Goal: Task Accomplishment & Management: Manage account settings

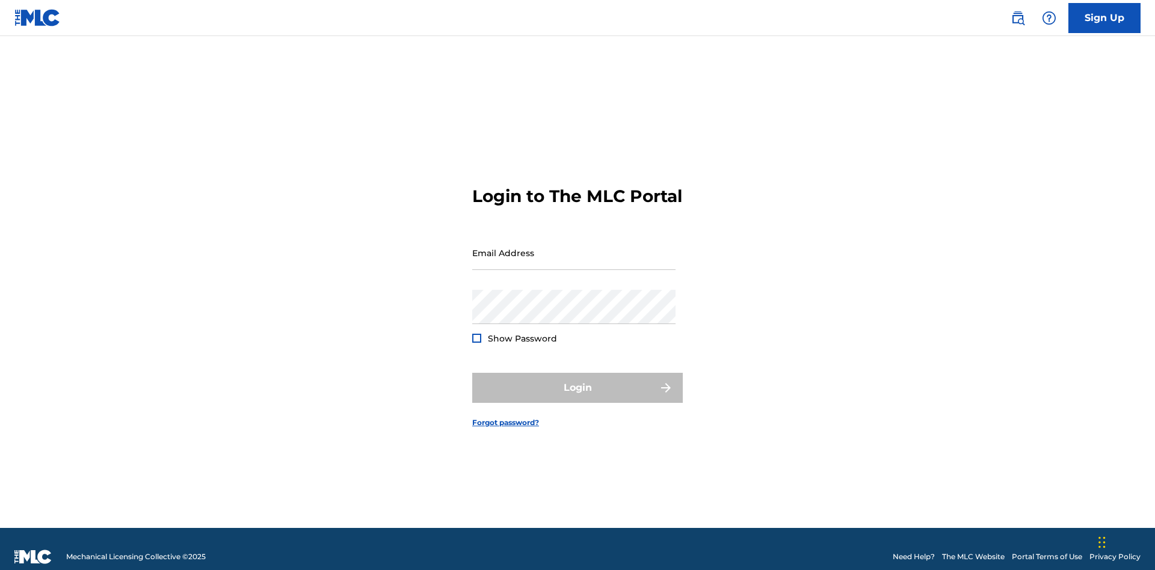
scroll to position [16, 0]
click at [574, 247] on input "Email Address" at bounding box center [573, 253] width 203 height 34
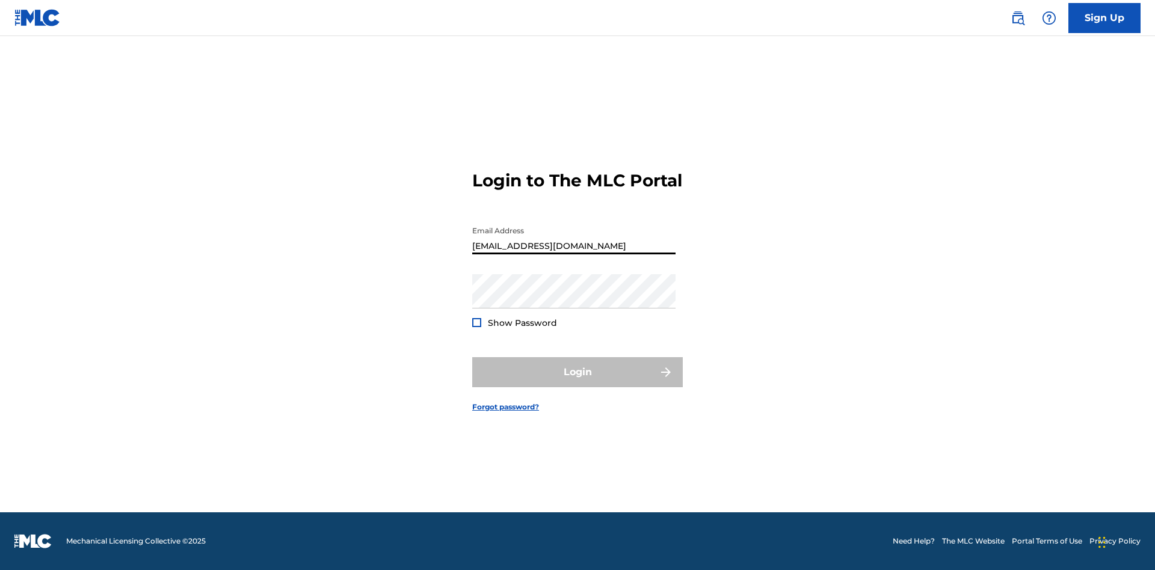
type input "[EMAIL_ADDRESS][DOMAIN_NAME]"
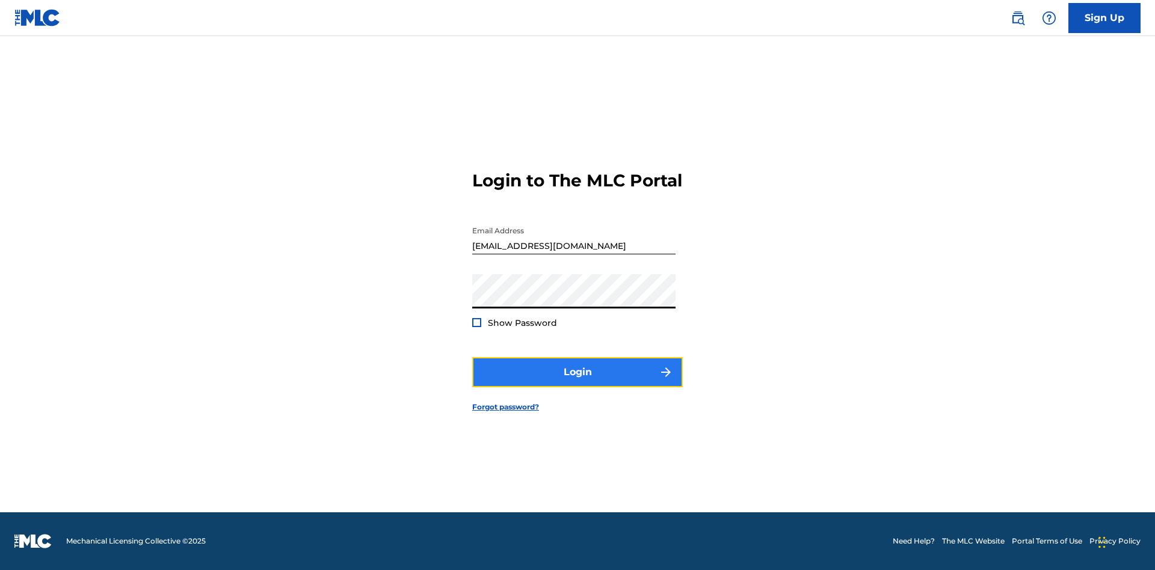
click at [577, 382] on button "Login" at bounding box center [577, 372] width 210 height 30
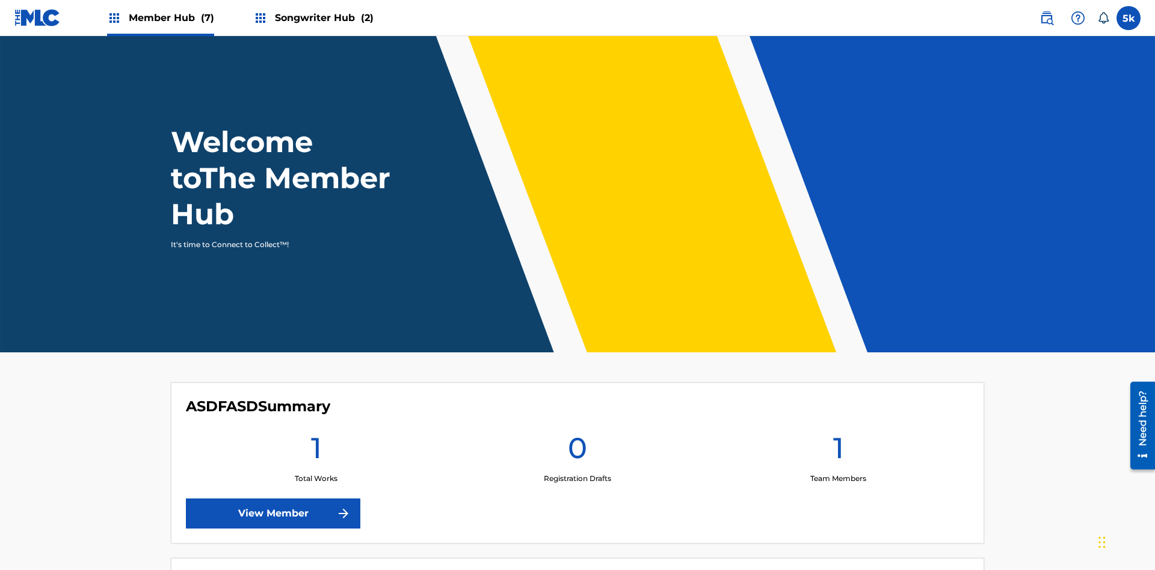
scroll to position [52, 0]
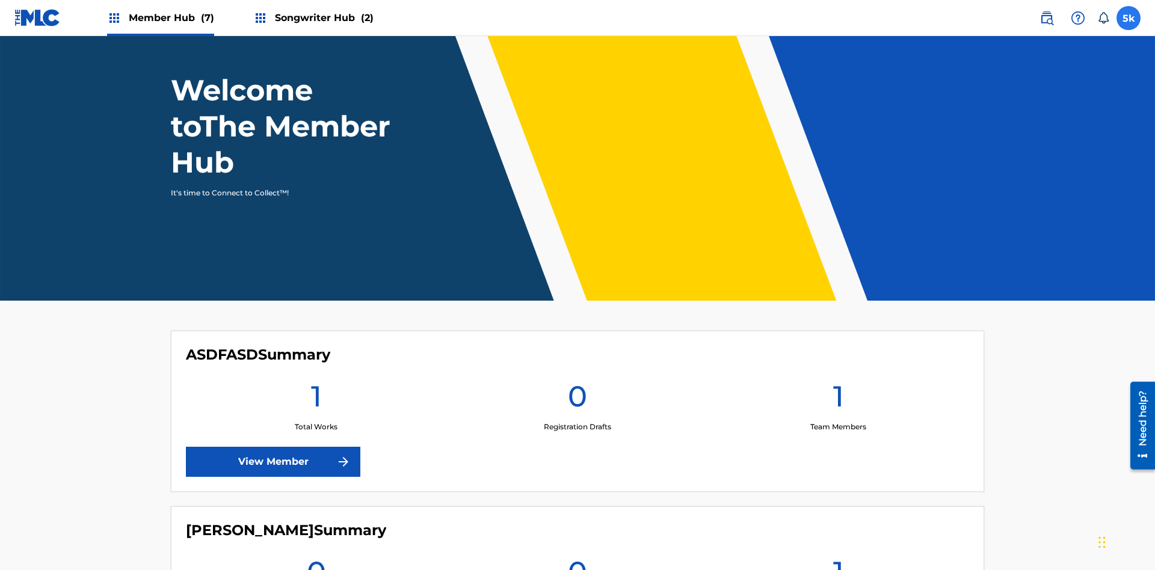
click at [1128, 17] on label at bounding box center [1128, 18] width 24 height 24
click at [1128, 18] on input "5k 5WTjtAf3vu k3dlg6DoRk [EMAIL_ADDRESS][DOMAIN_NAME] Notification Preferences …" at bounding box center [1128, 18] width 0 height 0
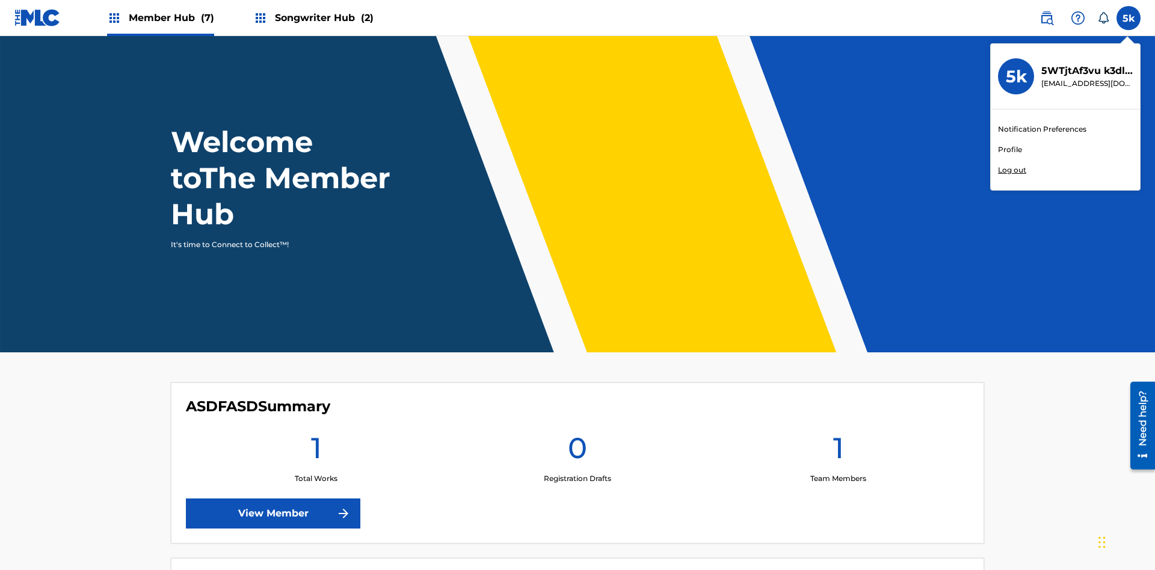
click at [1009, 150] on link "Profile" at bounding box center [1010, 149] width 24 height 11
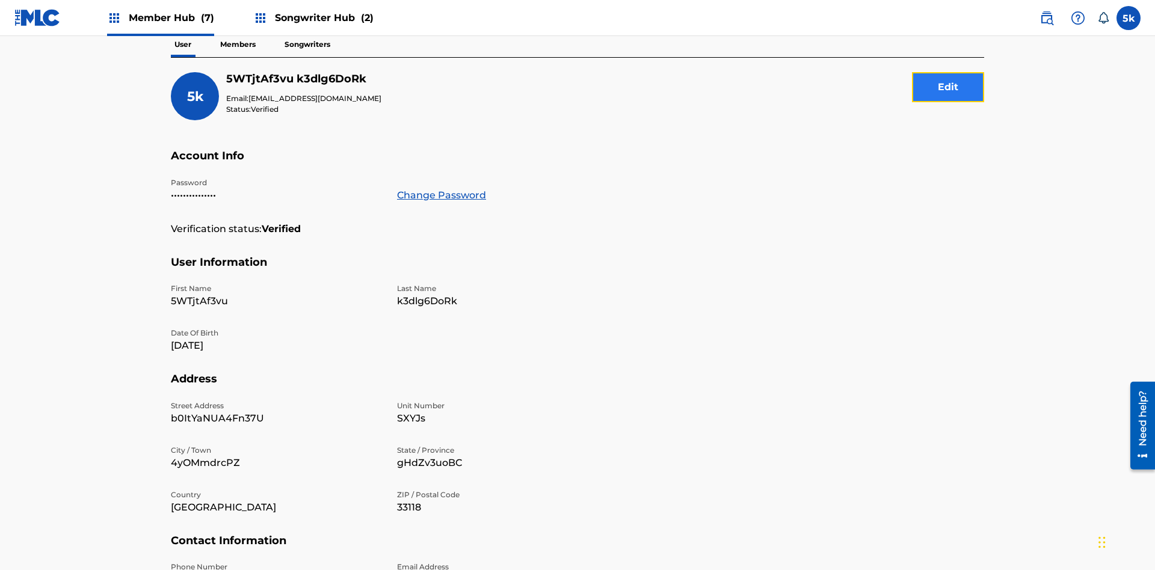
click at [948, 87] on button "Edit" at bounding box center [948, 87] width 72 height 30
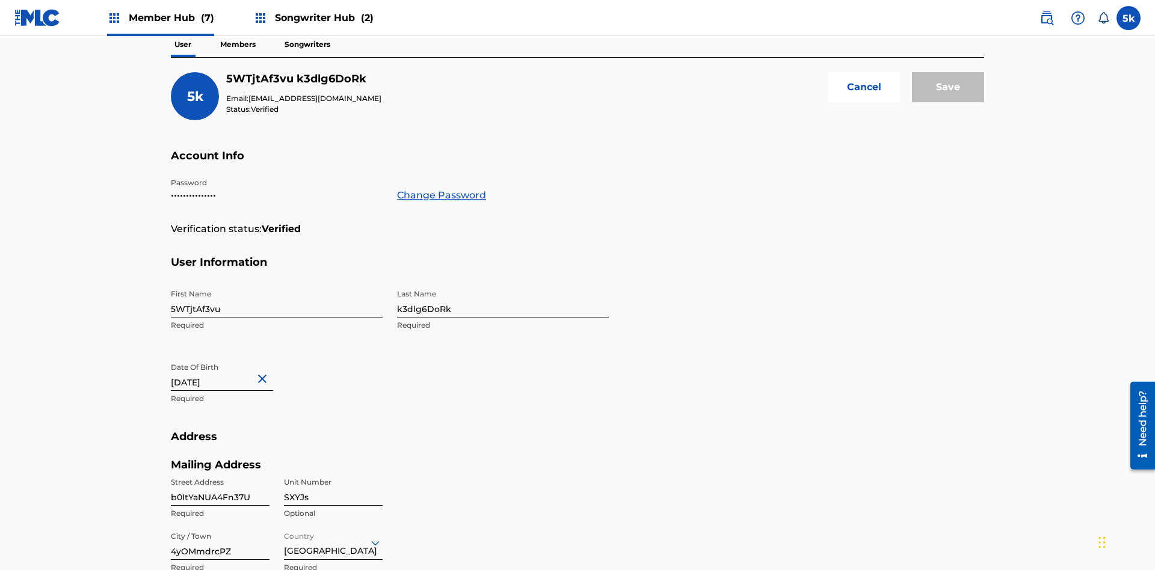
click at [277, 283] on input "5WTjtAf3vu" at bounding box center [277, 300] width 212 height 34
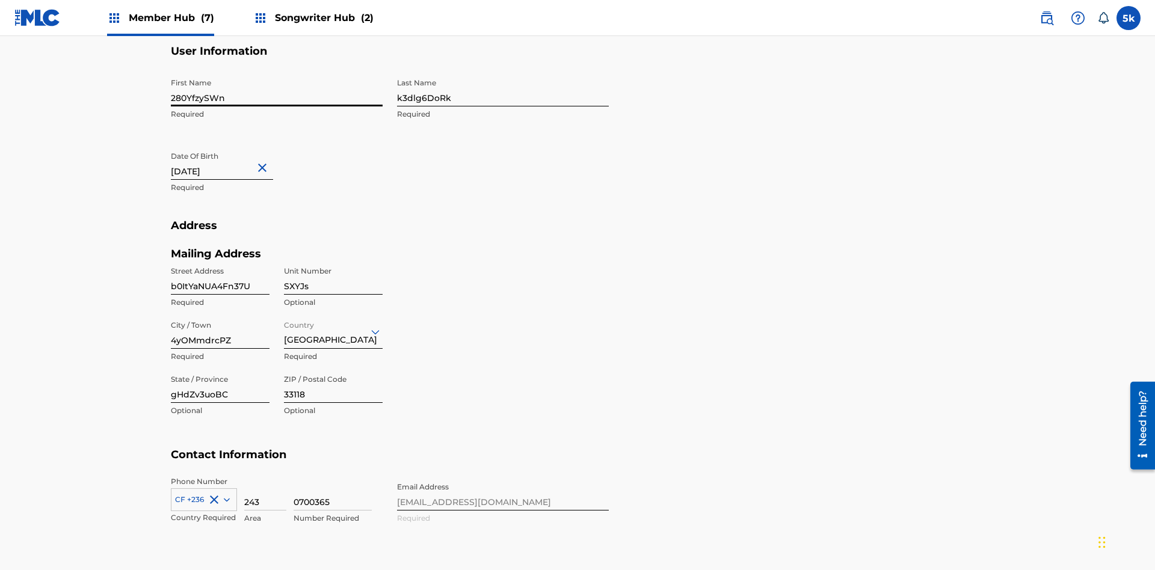
type input "280YfzySWn"
click at [503, 89] on input "k3dlg6DoRk" at bounding box center [503, 89] width 212 height 34
type input "MxseedCEOt"
click at [232, 146] on input "January 5 2024" at bounding box center [222, 163] width 102 height 34
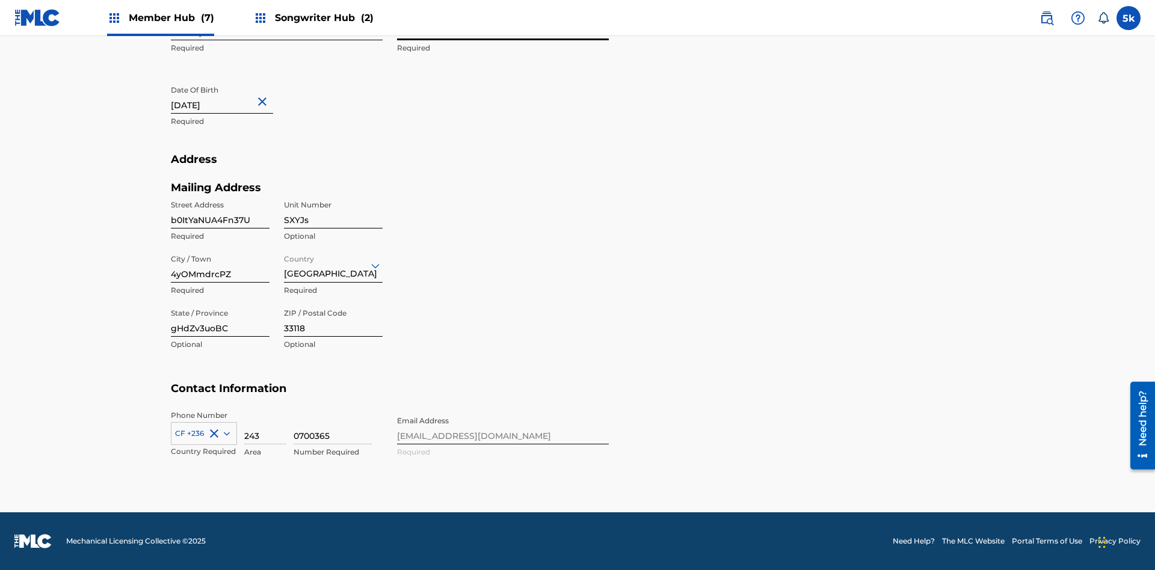
select select "2024"
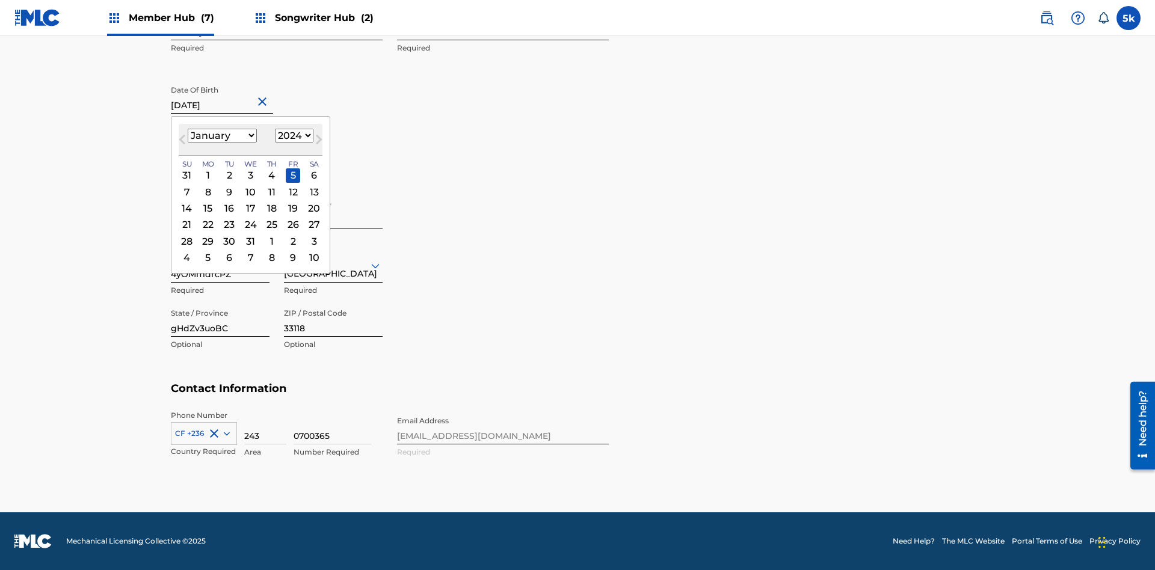
click at [221, 136] on select "January February March April May June July August September October November De…" at bounding box center [222, 136] width 69 height 14
select select "2"
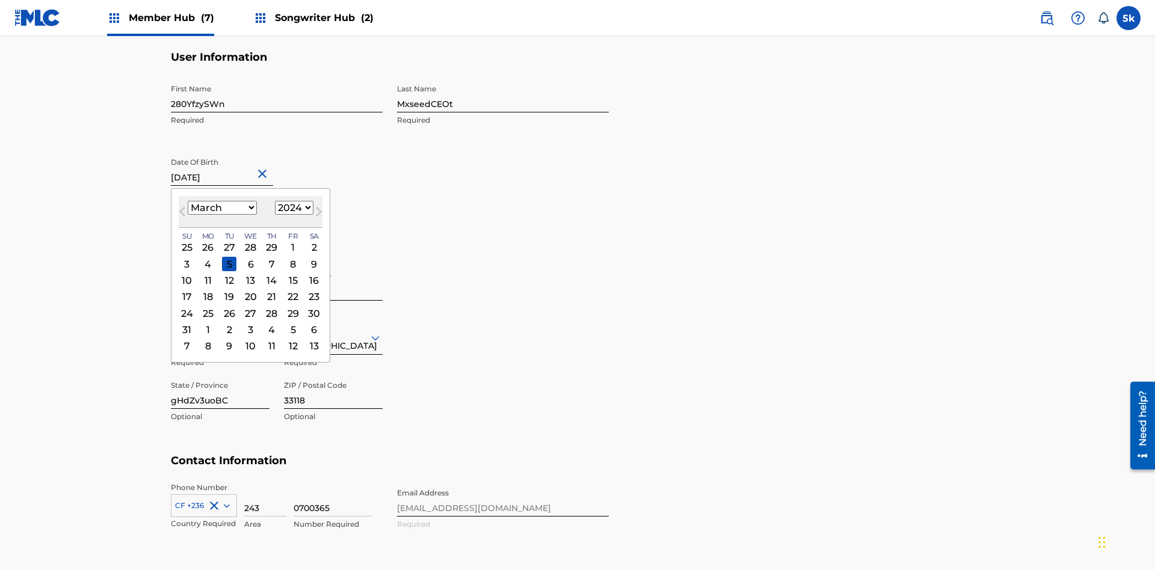
click at [292, 208] on select "1900 1901 1902 1903 1904 1905 1906 1907 1908 1909 1910 1911 1912 1913 1914 1915…" at bounding box center [294, 208] width 38 height 14
select select "2024"
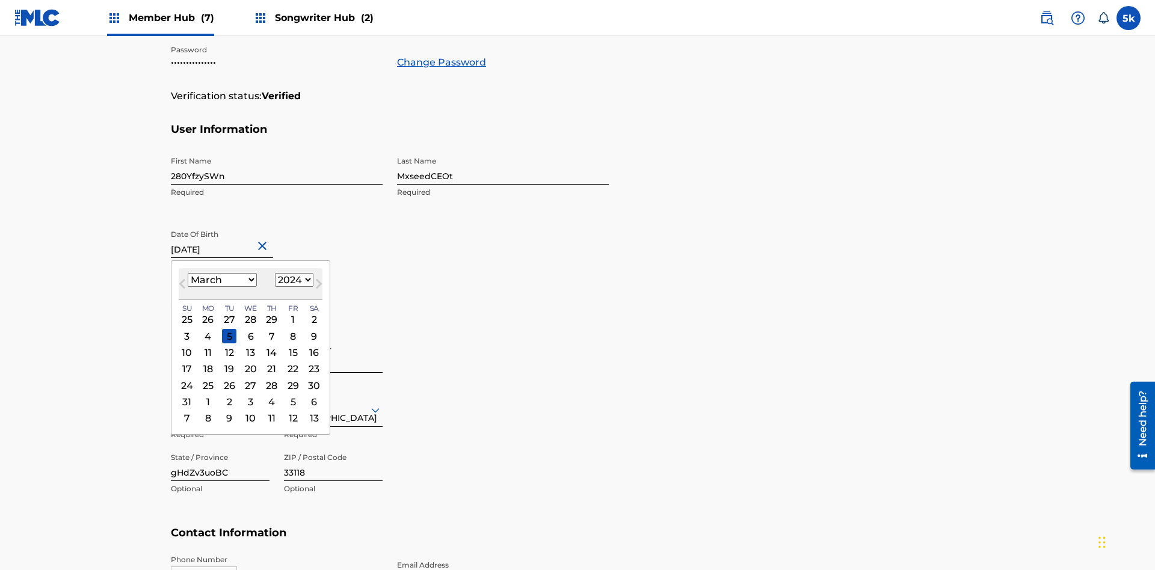
click at [292, 280] on select "1900 1901 1902 1903 1904 1905 1906 1907 1908 1909 1910 1911 1912 1913 1914 1915…" at bounding box center [294, 280] width 38 height 14
click at [186, 346] on div "10" at bounding box center [187, 353] width 14 height 14
type input "March 10 2024"
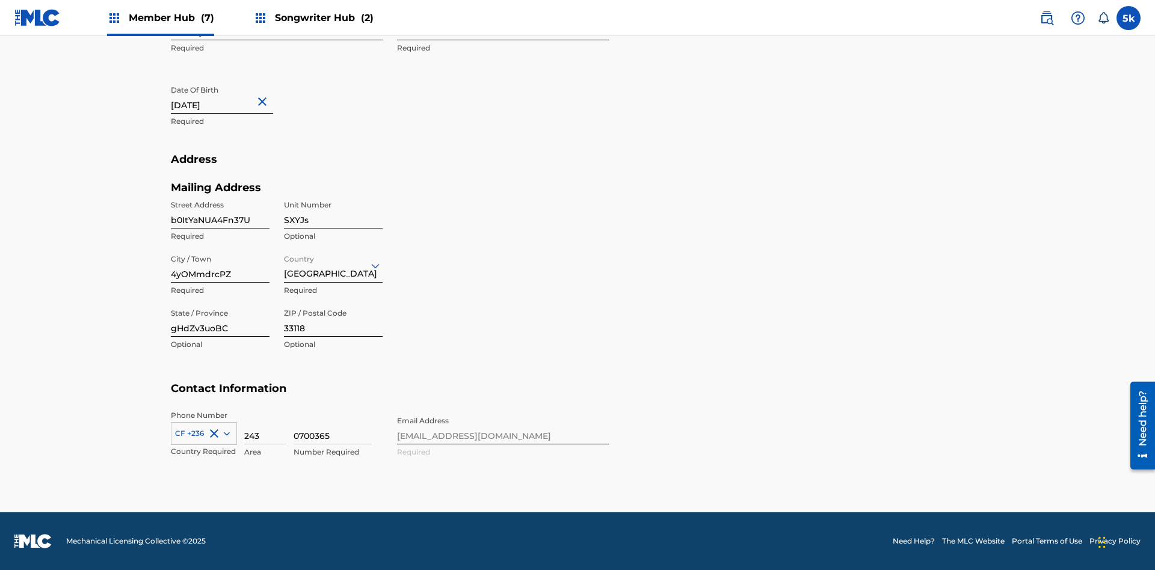
click at [220, 211] on input "b0ItYaNUA4Fn37U" at bounding box center [220, 211] width 99 height 34
type input "8svv1VQxJawx0FE"
click at [333, 211] on input "SXYJs" at bounding box center [333, 211] width 99 height 34
type input "ysZTE"
click at [220, 265] on input "4yOMmdrcPZ" at bounding box center [220, 265] width 99 height 34
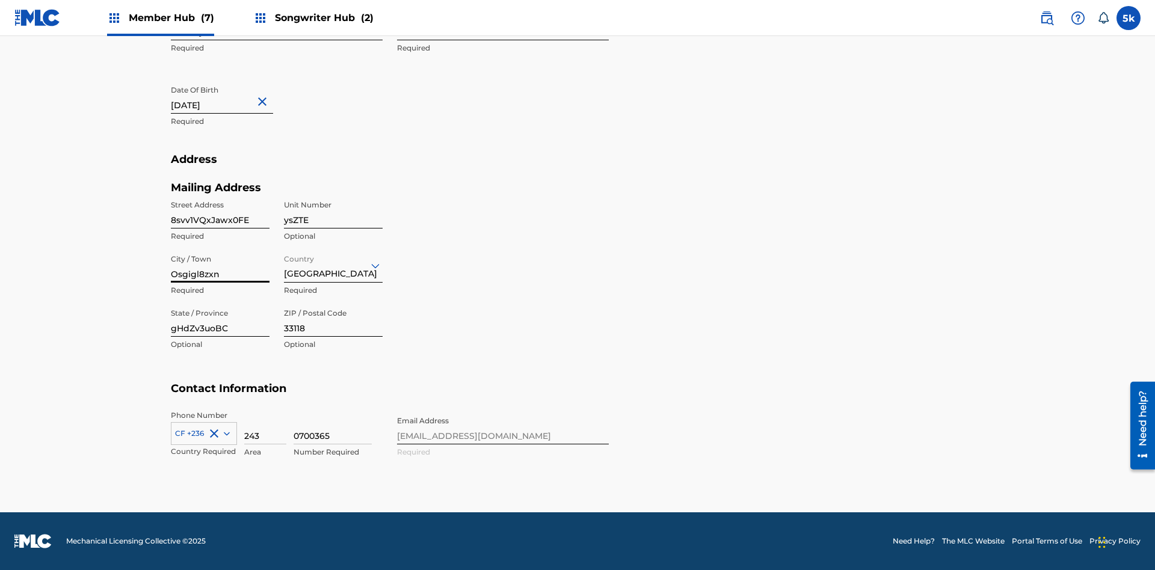
type input "Osgigl8zxn"
click at [284, 265] on input "Country" at bounding box center [285, 265] width 2 height 13
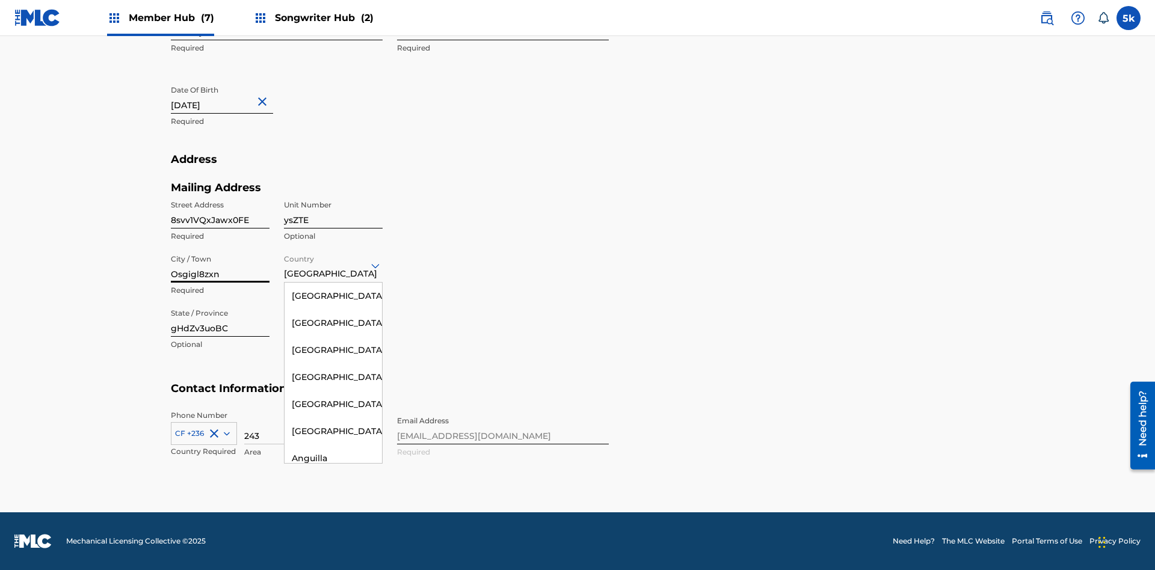
scroll to position [2082, 0]
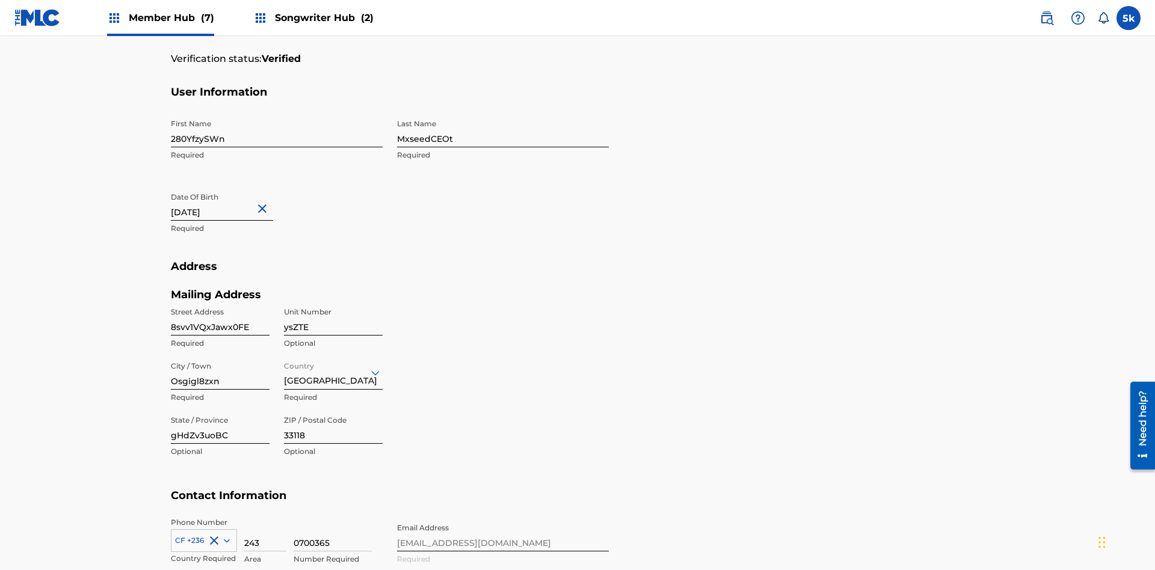
click at [220, 410] on input "gHdZv3uoBC" at bounding box center [220, 427] width 99 height 34
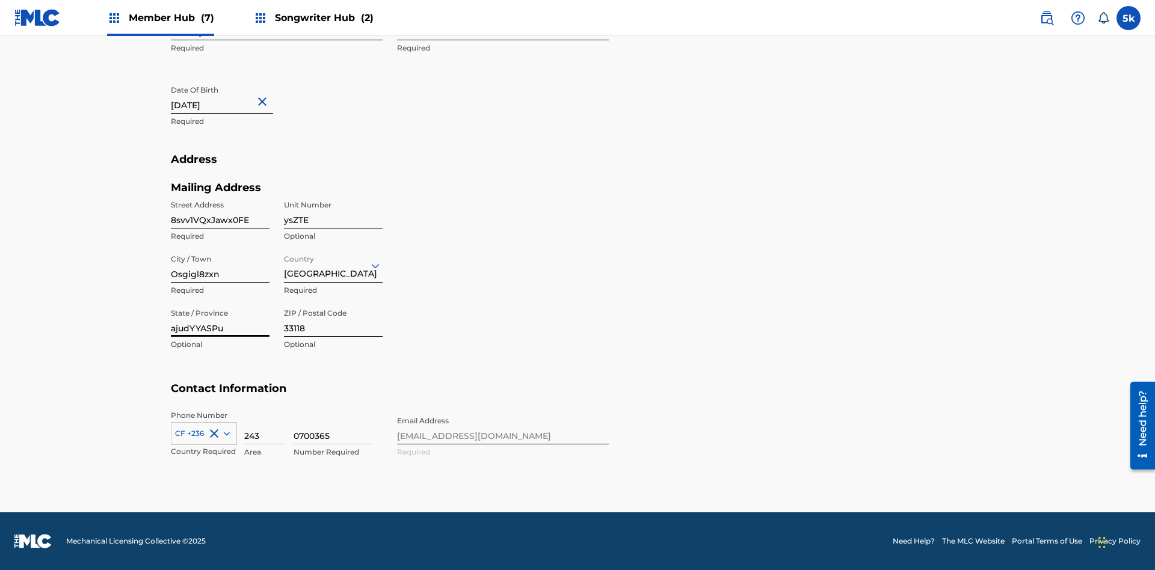
type input "ajudYYASPu"
click at [333, 319] on input "33118" at bounding box center [333, 319] width 99 height 34
type input "65104"
click at [224, 433] on icon at bounding box center [227, 434] width 6 height 4
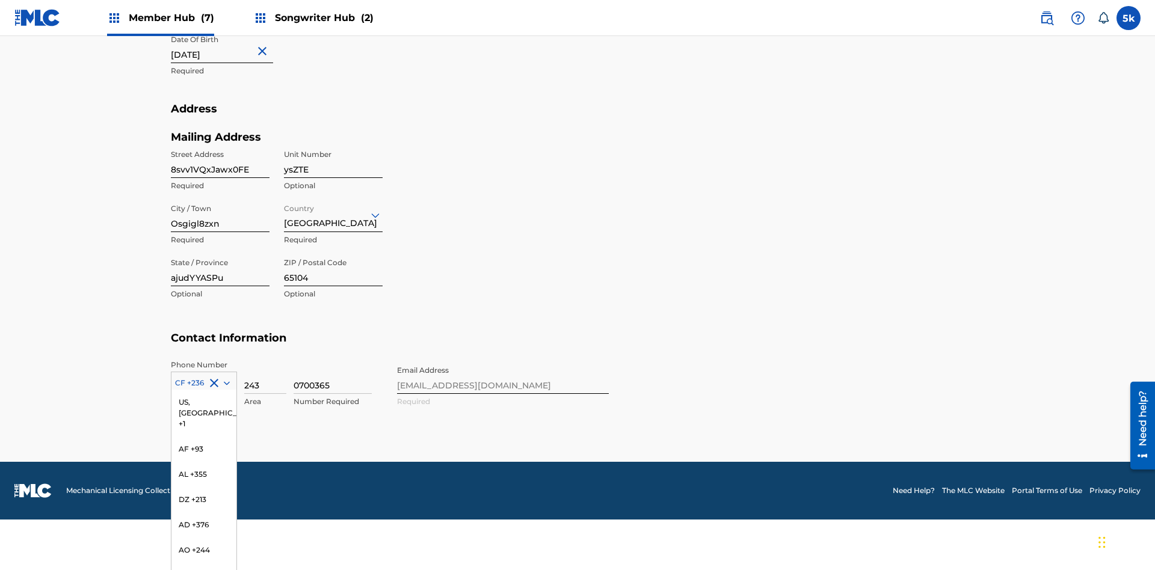
scroll to position [762, 0]
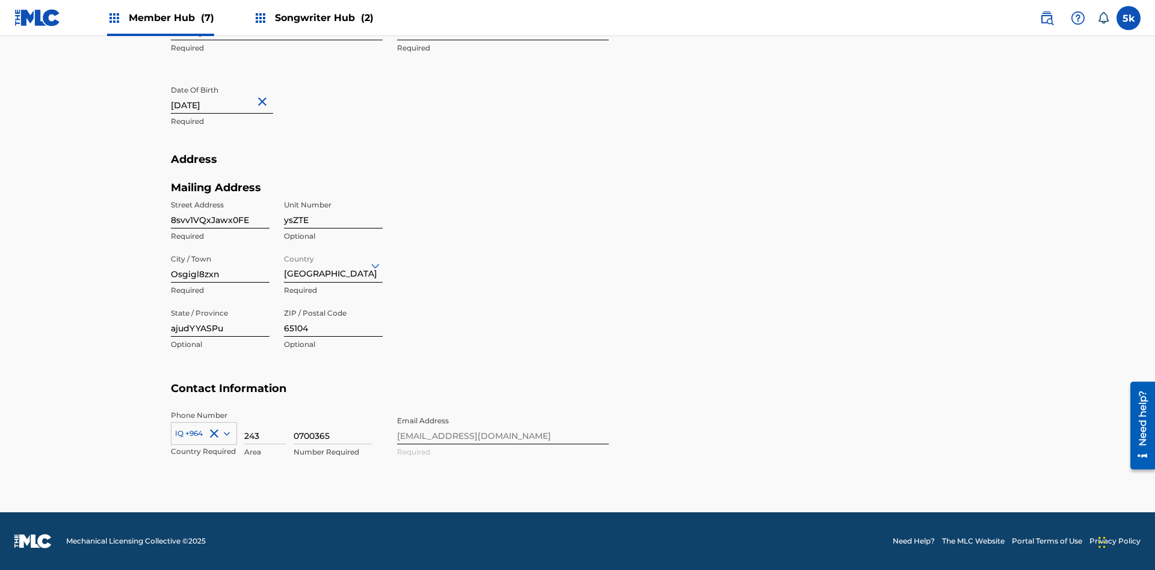
scroll to position [394, 0]
click at [265, 427] on input "243" at bounding box center [265, 427] width 42 height 34
type input "797"
click at [333, 427] on input "0700365" at bounding box center [332, 427] width 78 height 34
type input "2883447"
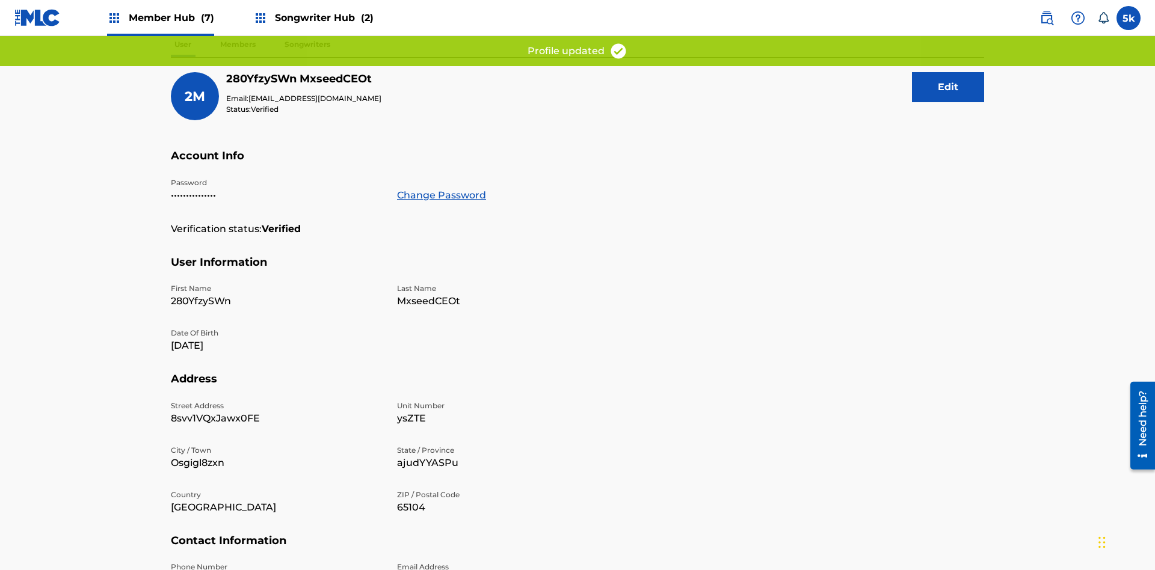
scroll to position [239, 0]
